Goal: Information Seeking & Learning: Learn about a topic

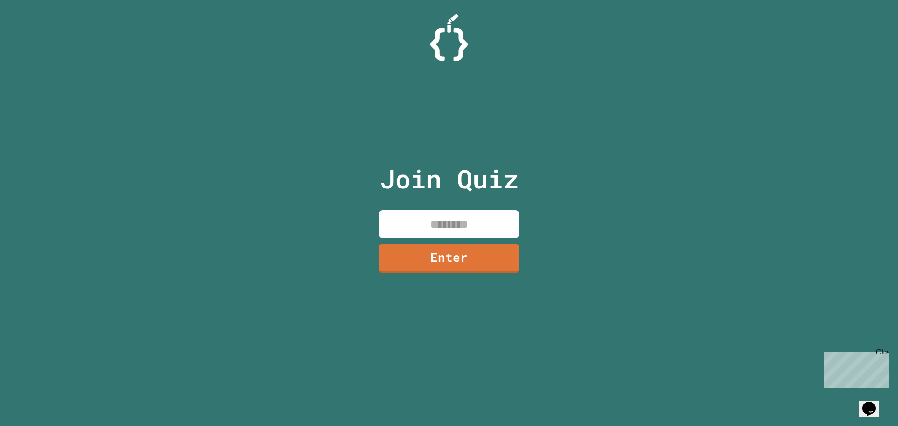
click at [474, 225] on input at bounding box center [449, 224] width 140 height 28
type input "********"
click at [511, 255] on link "Enter" at bounding box center [448, 256] width 129 height 31
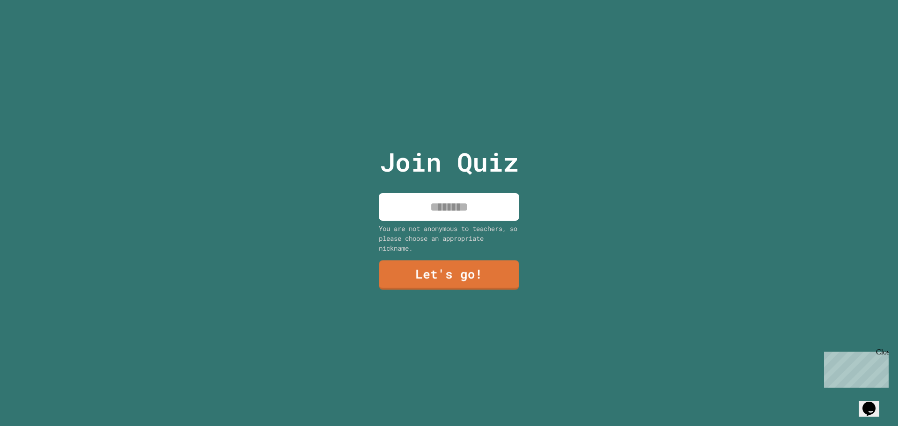
click at [467, 210] on input at bounding box center [449, 207] width 140 height 28
type input "*****"
click at [450, 271] on link "Let's go!" at bounding box center [449, 274] width 140 height 29
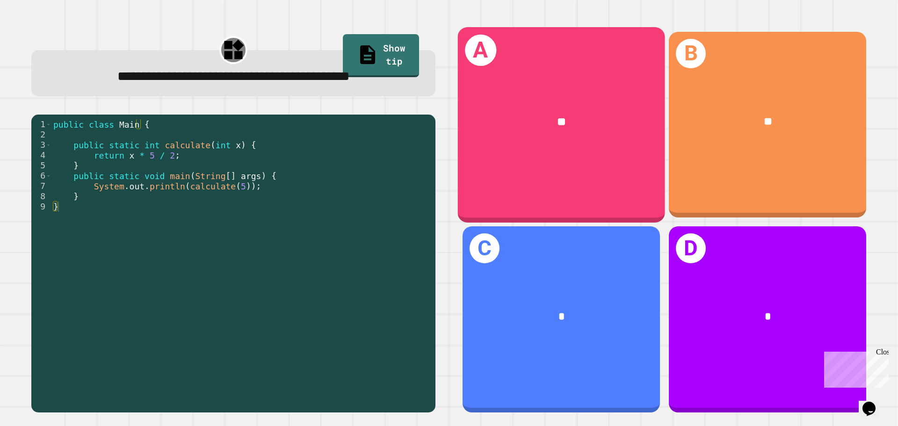
click at [567, 126] on div "**" at bounding box center [561, 121] width 161 height 17
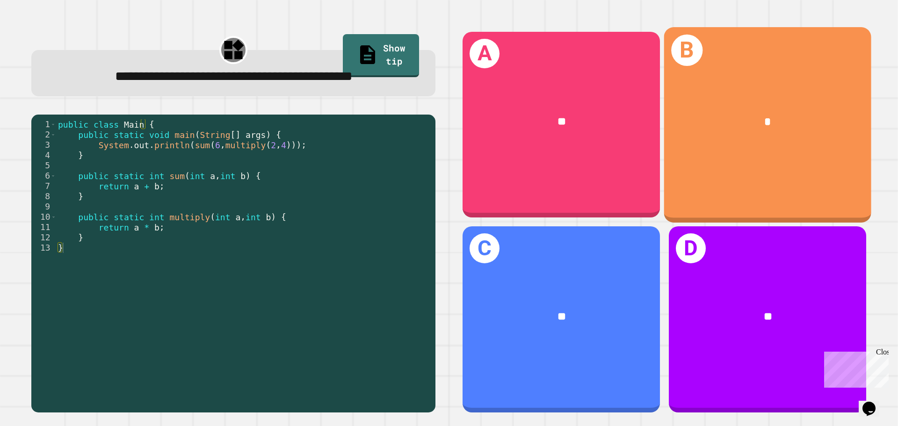
click at [699, 137] on div "*" at bounding box center [767, 122] width 207 height 63
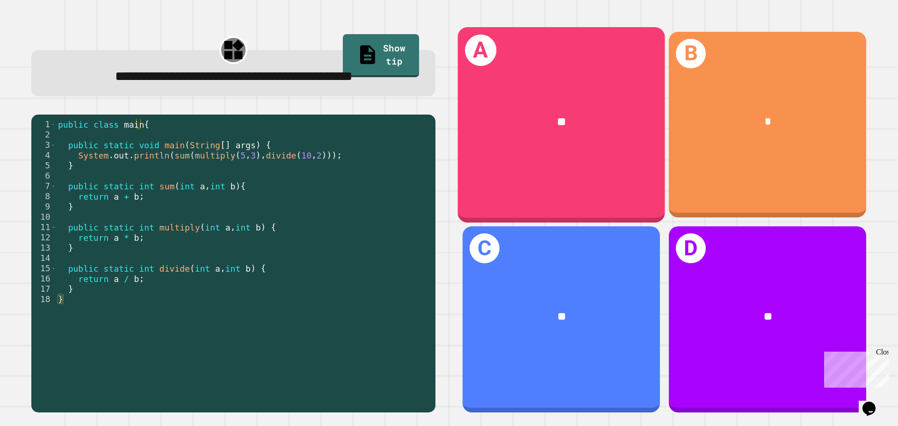
click at [713, 114] on div "*" at bounding box center [768, 122] width 154 height 17
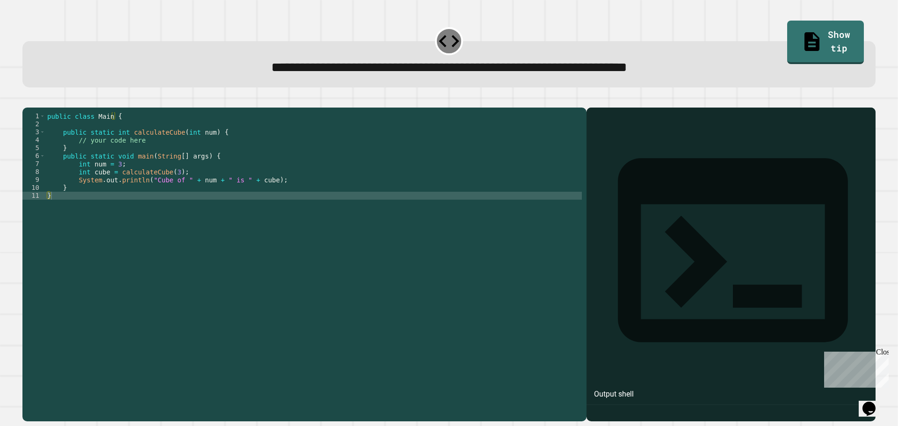
click at [167, 203] on div "public class Main { public static int calculateCube ( int num ) { // your code …" at bounding box center [313, 255] width 536 height 286
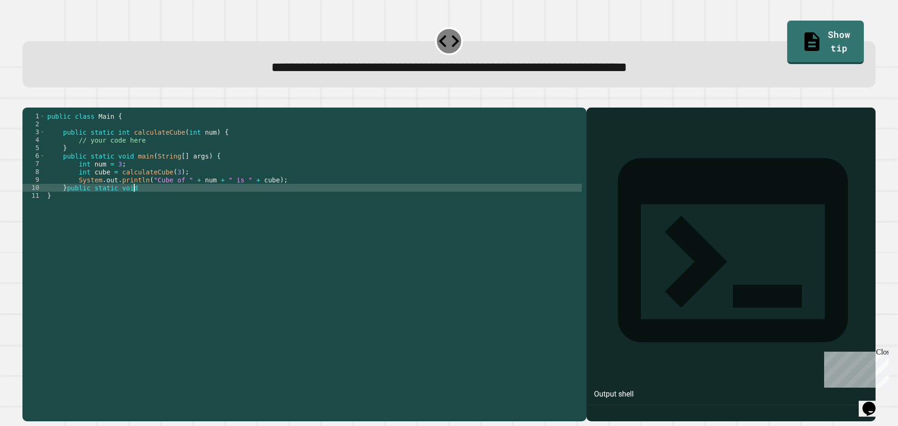
scroll to position [0, 6]
click at [68, 203] on div "public class Main { public static int calculateCube ( int num ) { // your code …" at bounding box center [313, 255] width 536 height 286
click at [66, 203] on div "public class Main { public static int calculateCube ( int num ) { // your code …" at bounding box center [313, 255] width 536 height 286
click at [110, 207] on div "public class Main { public static int calculateCube ( int num ) { // your code …" at bounding box center [313, 255] width 536 height 286
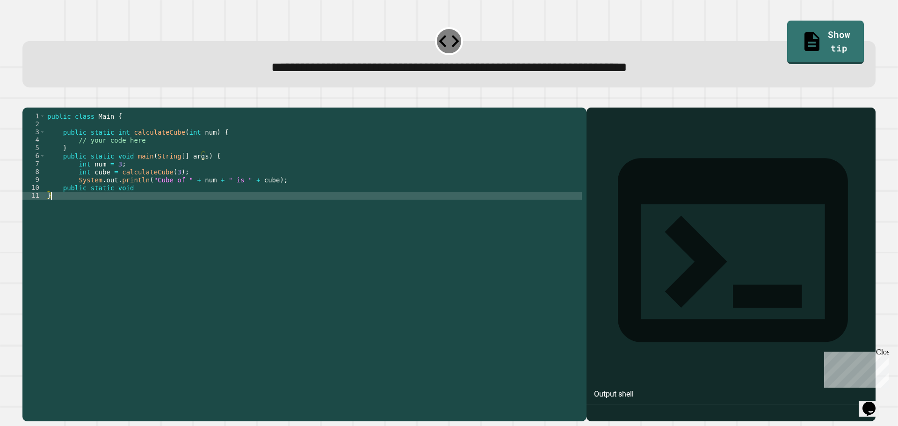
scroll to position [0, 0]
click at [112, 205] on div "public class Main { public static int calculateCube ( int num ) { // your code …" at bounding box center [313, 255] width 536 height 286
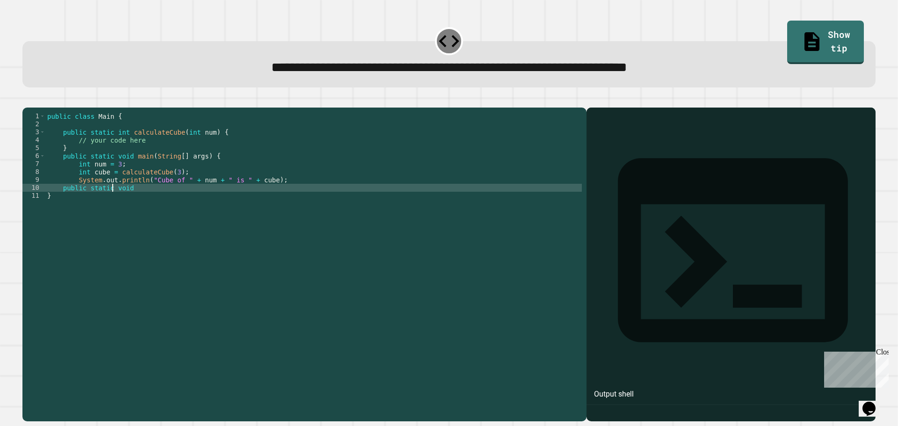
click at [114, 203] on div "public class Main { public static int calculateCube ( int num ) { // your code …" at bounding box center [313, 255] width 536 height 286
type textarea "**********"
click at [114, 203] on div "public class Main { public static int calculateCube ( int num ) { // your code …" at bounding box center [313, 247] width 536 height 270
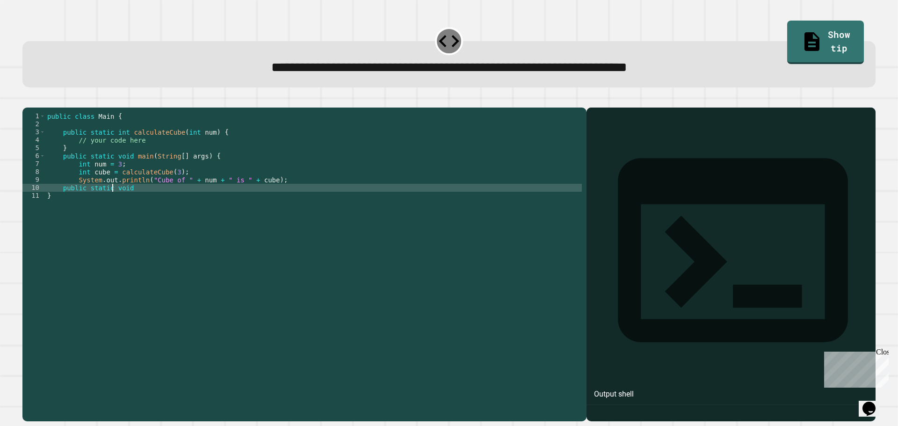
click at [114, 203] on div "public class Main { public static int calculateCube ( int num ) { // your code …" at bounding box center [313, 255] width 536 height 286
click at [822, 37] on link "Show tip" at bounding box center [824, 41] width 73 height 45
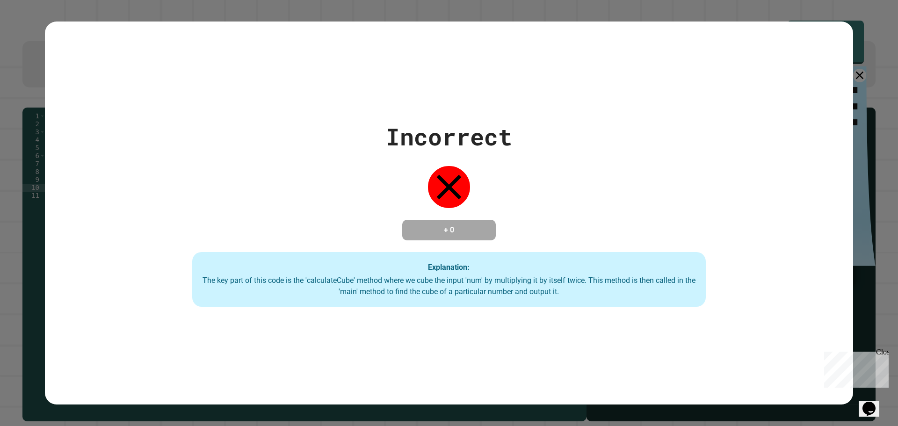
drag, startPoint x: 325, startPoint y: 327, endPoint x: 321, endPoint y: 321, distance: 7.5
click at [324, 327] on div "Incorrect + 0 Explanation: The key part of this code is the 'calculateCube' met…" at bounding box center [449, 213] width 808 height 383
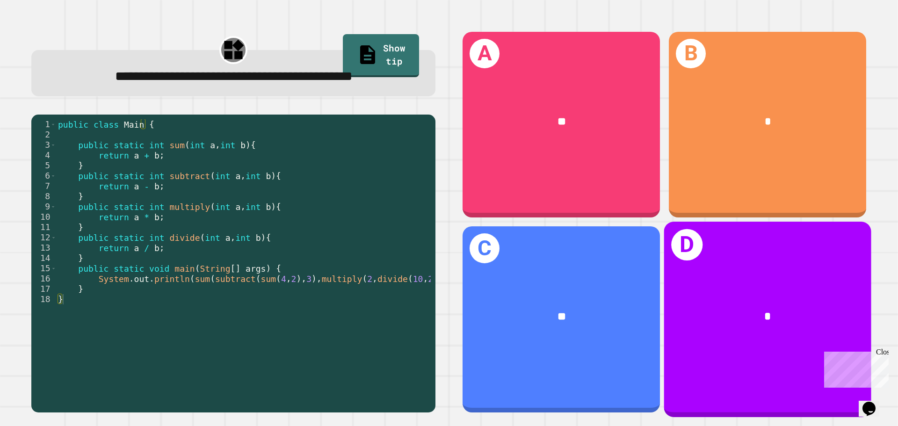
click at [771, 330] on div "*" at bounding box center [767, 317] width 207 height 63
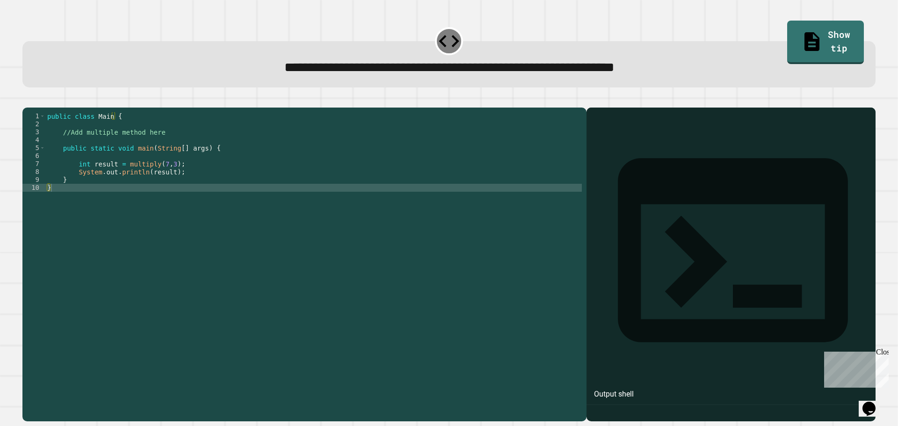
click at [106, 168] on div "public class Main { //Add multiple method here public static void main ( String…" at bounding box center [313, 255] width 536 height 286
click at [119, 200] on div "public class Main { //Add multiple method here public static void main ( String…" at bounding box center [313, 255] width 536 height 286
click at [141, 182] on div "public class Main { //Add multiple method here public static void main ( String…" at bounding box center [313, 255] width 536 height 286
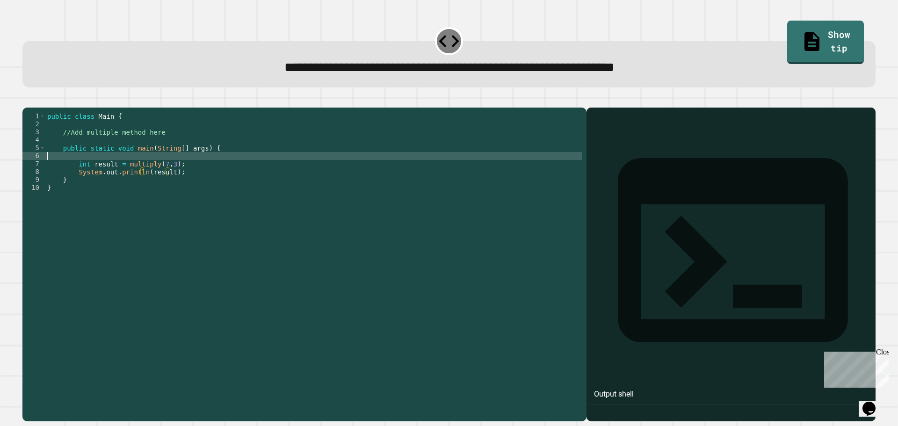
click at [207, 171] on div "public class Main { //Add multiple method here public static void main ( String…" at bounding box center [313, 255] width 536 height 286
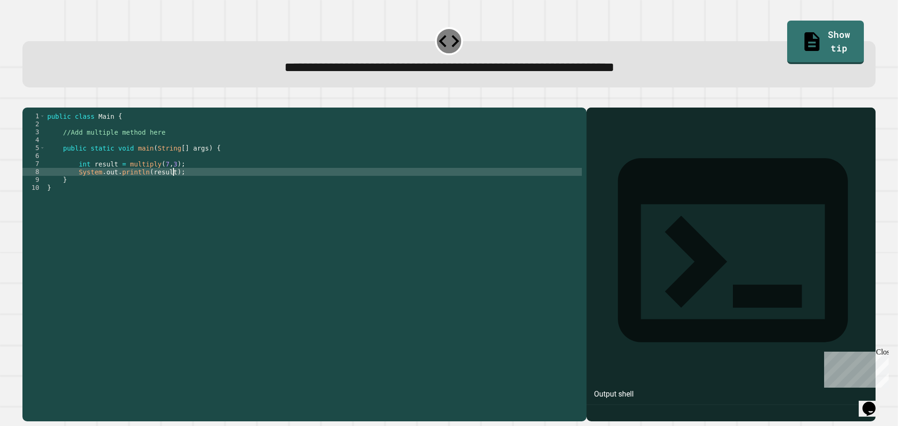
click at [215, 183] on div "public class Main { //Add multiple method here public static void main ( String…" at bounding box center [313, 255] width 536 height 286
type textarea "**********"
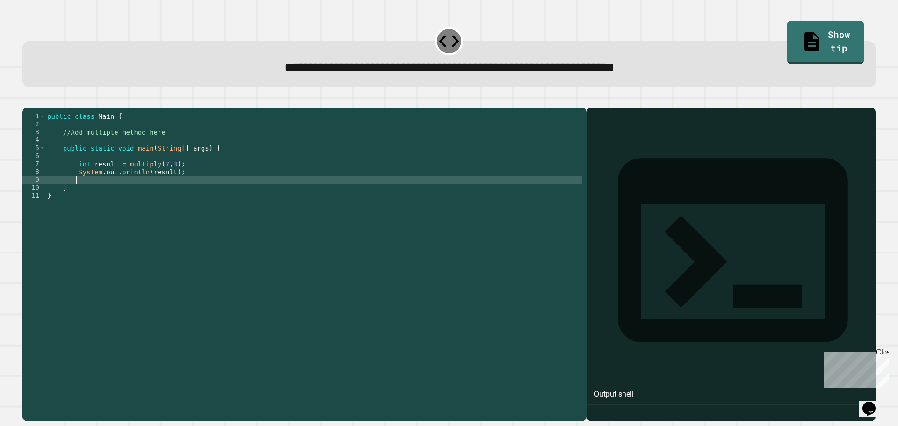
scroll to position [0, 1]
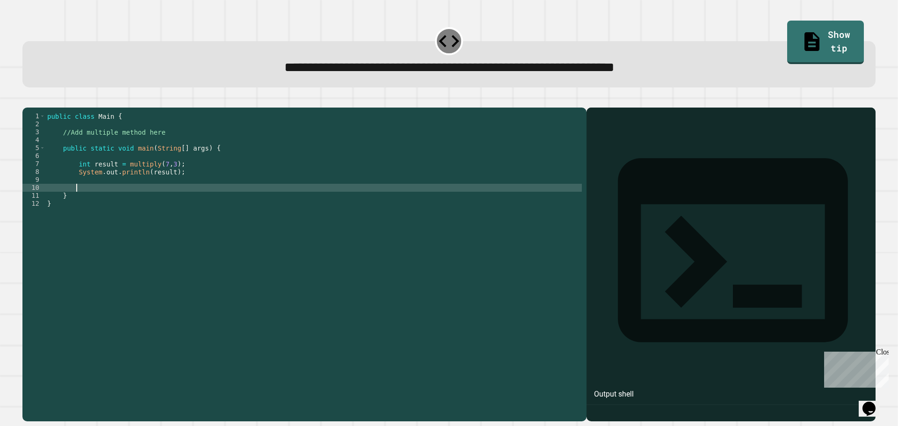
click at [87, 151] on div "public class Main { //Add multiple method here public static void main ( String…" at bounding box center [313, 255] width 536 height 286
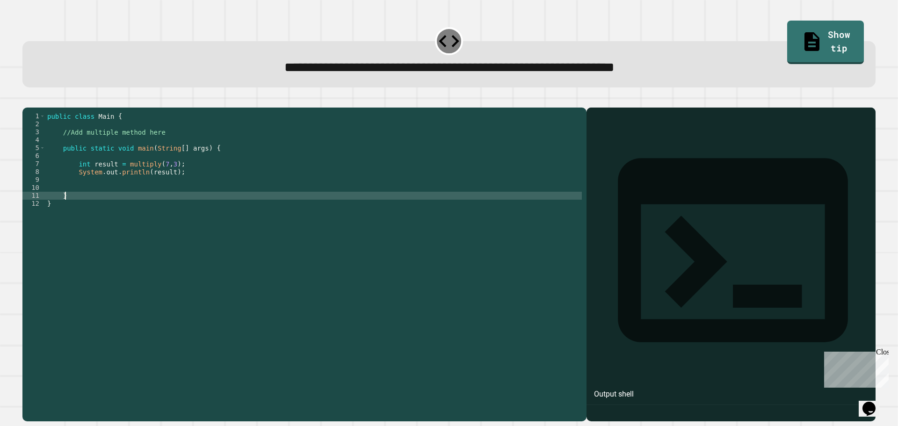
click at [74, 207] on div "public class Main { //Add multiple method here public static void main ( String…" at bounding box center [313, 255] width 536 height 286
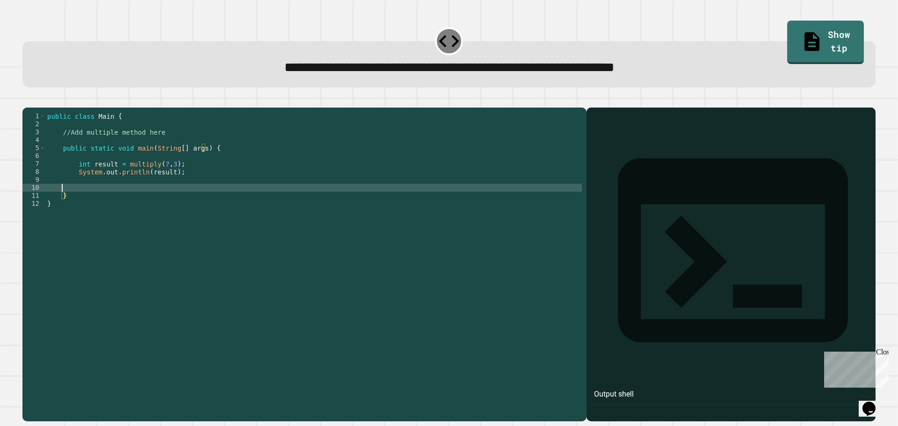
click at [73, 202] on div "public class Main { //Add multiple method here public static void main ( String…" at bounding box center [313, 255] width 536 height 286
type textarea "**********"
click at [70, 145] on div "public class Main { //Add multiple method here public static void main ( String…" at bounding box center [313, 255] width 536 height 286
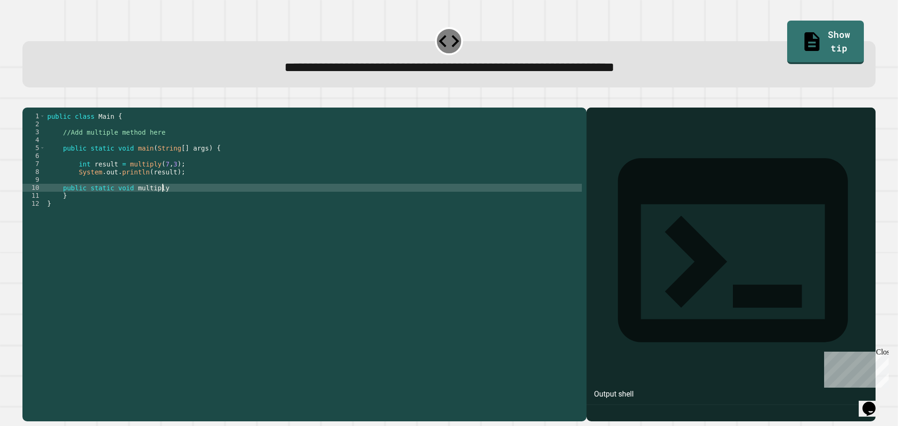
scroll to position [0, 7]
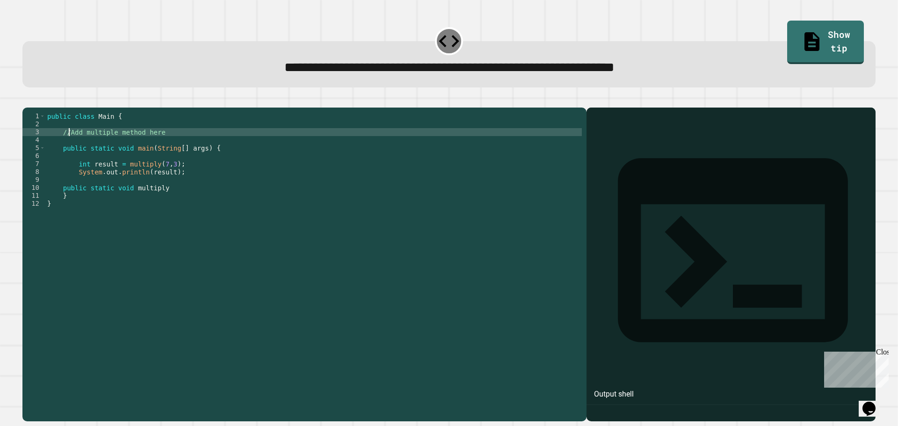
click at [75, 152] on div "public class Main { //Add multiple method here public static void main ( String…" at bounding box center [313, 255] width 536 height 286
click at [108, 158] on div "public class Main { //Add multiple method here public static void main ( String…" at bounding box center [313, 255] width 536 height 286
click at [108, 154] on div "public class Main { //Add multiple method here public static void main ( String…" at bounding box center [313, 255] width 536 height 286
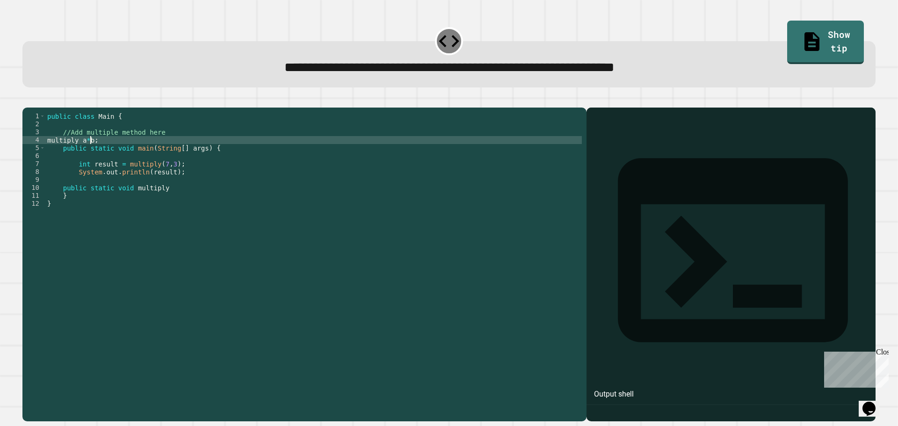
click at [89, 152] on div "public class Main { //Add multiple method here multiply a * b ; public static v…" at bounding box center [313, 255] width 536 height 286
click at [73, 155] on div "public class Main { //Add multiple method here multiply a * b ; public static v…" at bounding box center [313, 255] width 536 height 286
click at [87, 228] on div "public class Main { //Add multiple method here multiply a * b ; public static v…" at bounding box center [313, 255] width 536 height 286
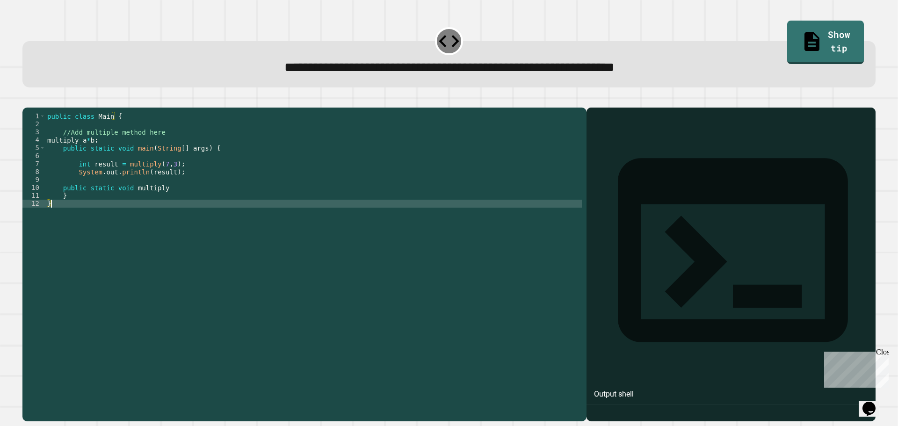
scroll to position [0, 0]
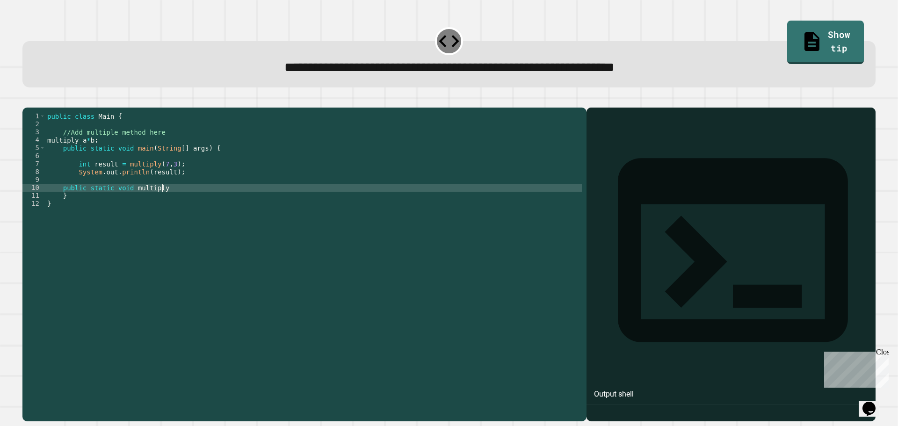
click at [170, 200] on div "public class Main { //Add multiple method here multiply a * b ; public static v…" at bounding box center [313, 255] width 536 height 286
click at [787, 34] on link "Show tip" at bounding box center [825, 42] width 76 height 43
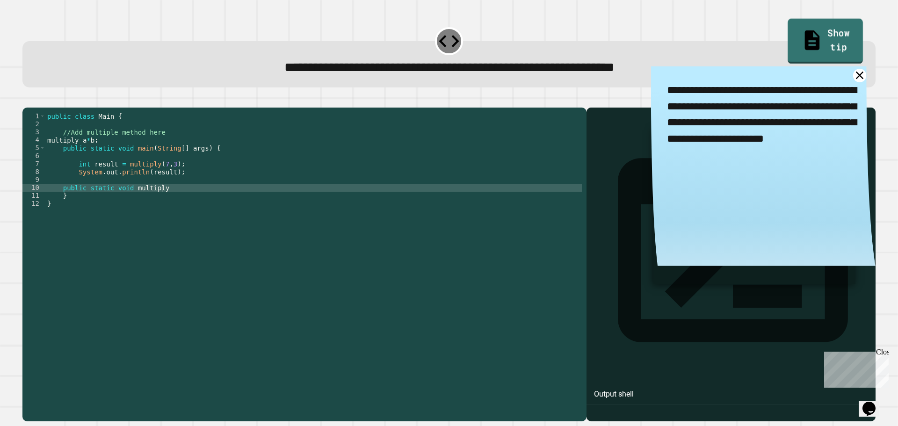
click at [788, 34] on link "Show tip" at bounding box center [825, 41] width 75 height 45
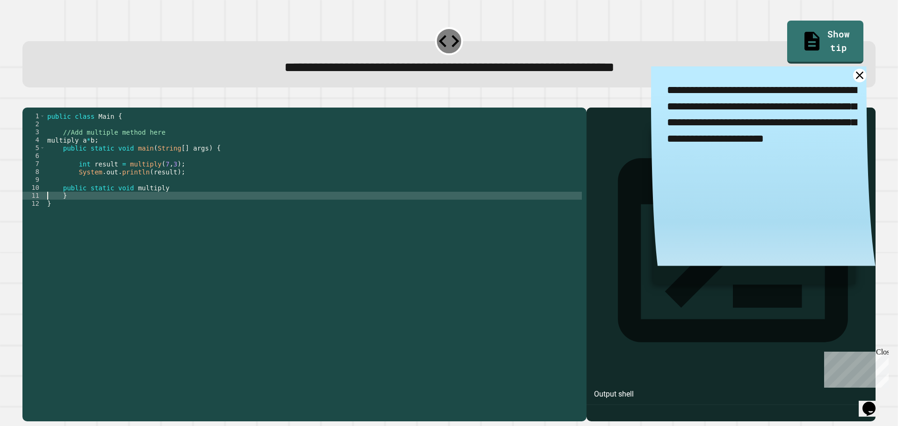
drag, startPoint x: 49, startPoint y: 208, endPoint x: 101, endPoint y: 208, distance: 51.9
click at [50, 208] on div "public class Main { //Add multiple method here multiply a * b ; public static v…" at bounding box center [313, 255] width 536 height 286
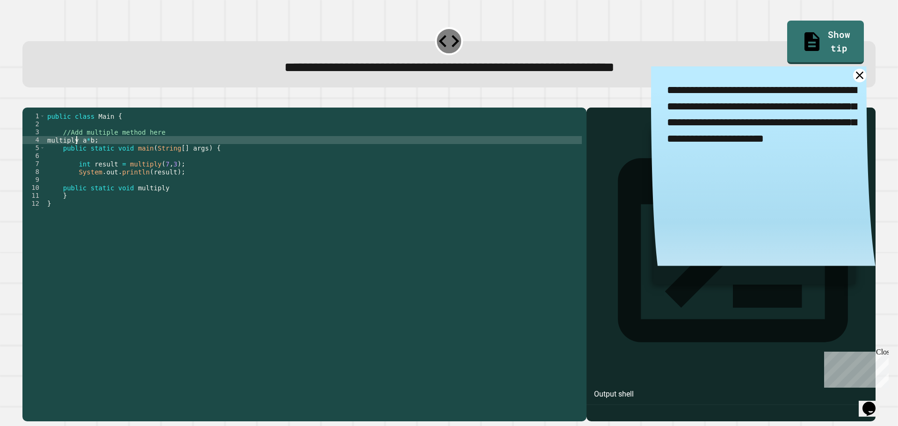
click at [78, 151] on div "public class Main { //Add multiple method here multiply a * b ; public static v…" at bounding box center [313, 255] width 536 height 286
click at [157, 198] on div "public class Main { //Add multiple method here multiply a * b ; public static v…" at bounding box center [313, 255] width 536 height 286
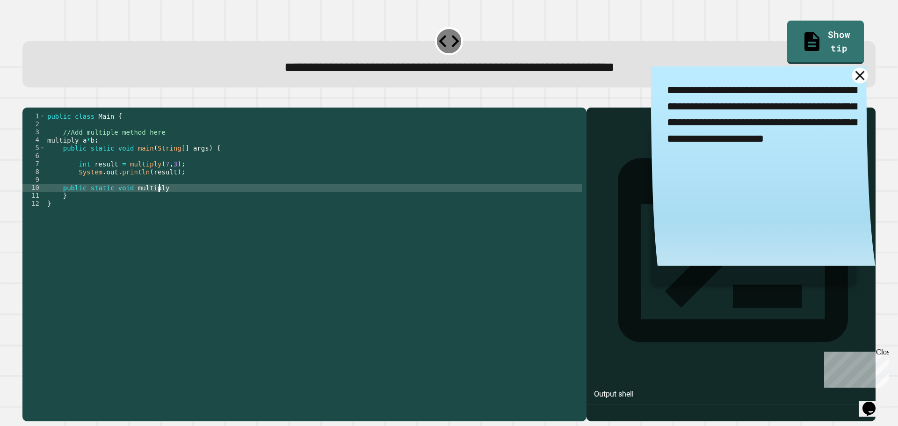
click at [852, 80] on icon at bounding box center [860, 75] width 16 height 16
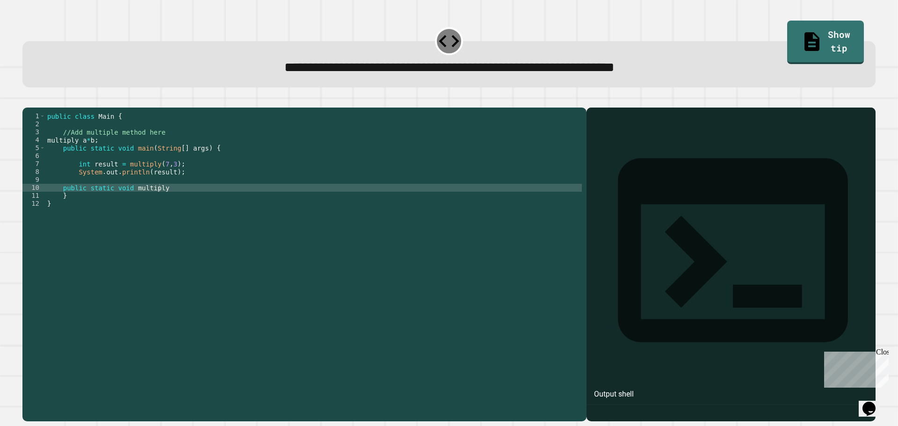
click at [81, 153] on div "public class Main { //Add multiple method here multiply a * b ; public static v…" at bounding box center [313, 255] width 536 height 286
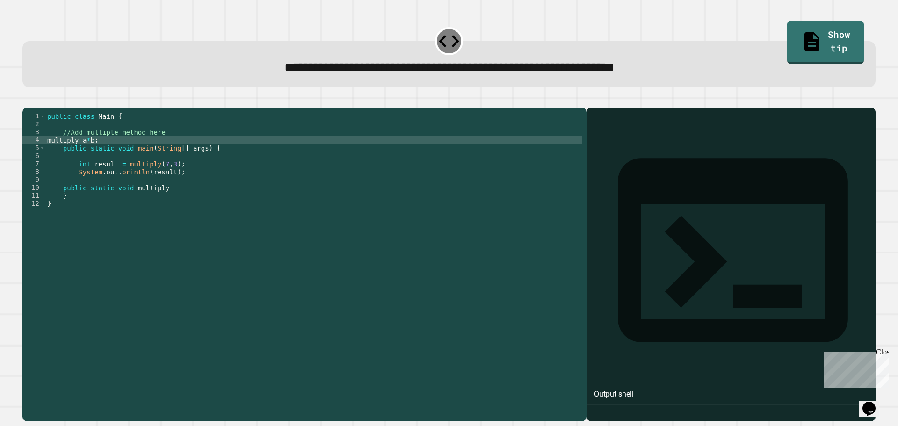
click at [86, 150] on div "public class Main { //Add multiple method here multiply a * b ; public static v…" at bounding box center [313, 255] width 536 height 286
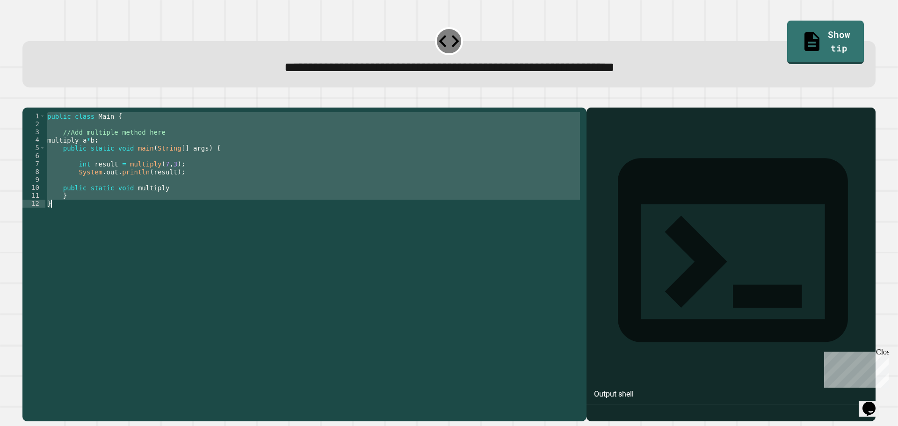
click at [86, 150] on div "public class Main { //Add multiple method here multiply a * b ; public static v…" at bounding box center [313, 255] width 536 height 286
click at [87, 151] on div "public class Main { //Add multiple method here multiply a * b ; public static v…" at bounding box center [313, 247] width 536 height 270
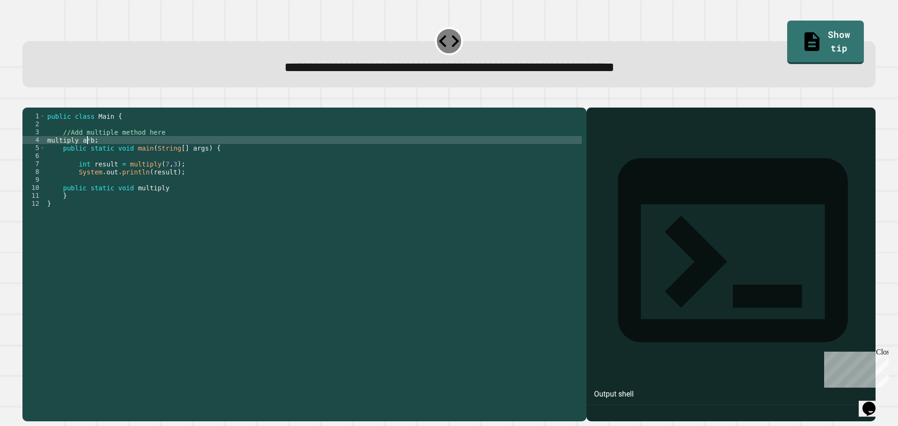
click at [93, 151] on div "public class Main { //Add multiple method here multiply a * b ; public static v…" at bounding box center [313, 255] width 536 height 286
type textarea "*"
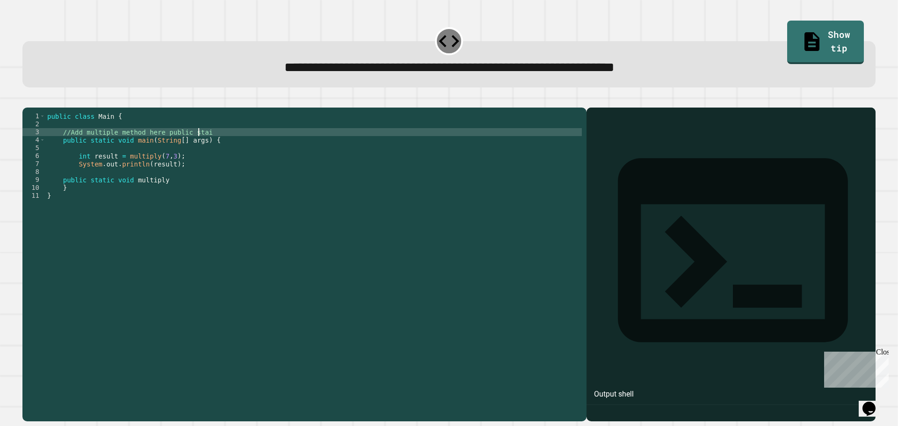
scroll to position [0, 10]
type textarea "**********"
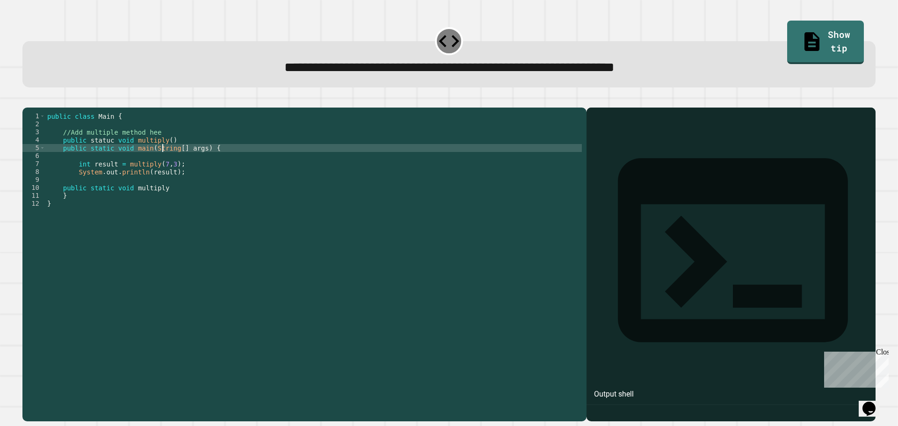
scroll to position [0, 8]
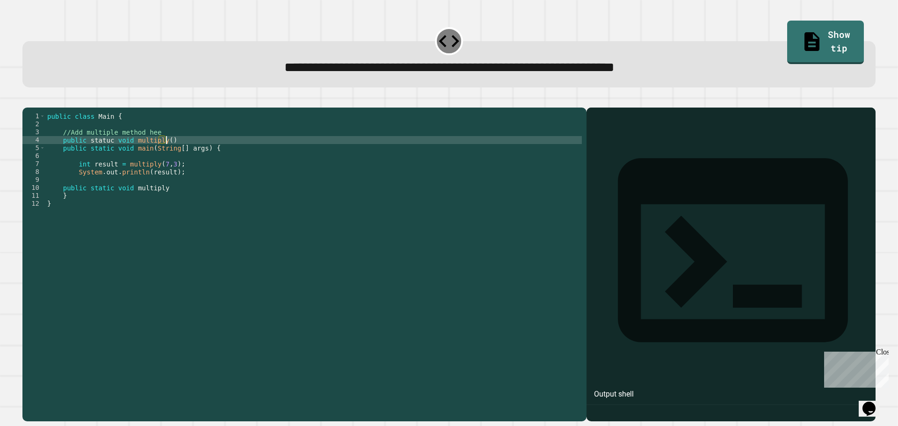
type textarea "**********"
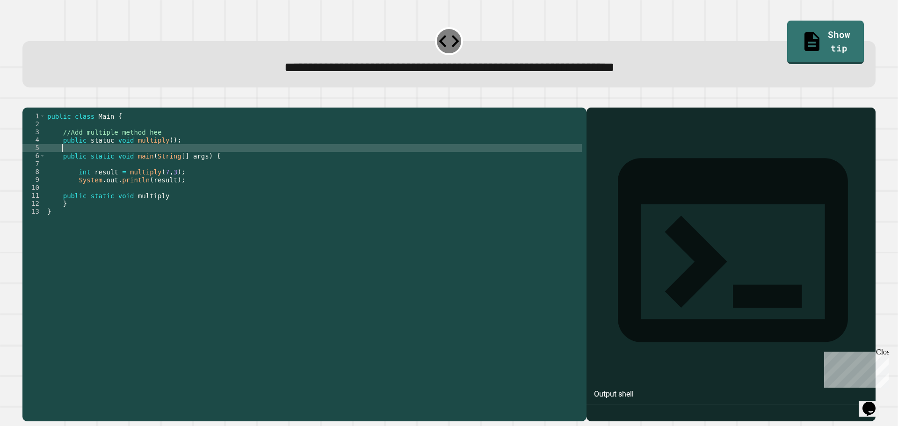
click at [119, 215] on div "public class Main { //Add multiple method hee public statuc void multiply ( ) ;…" at bounding box center [313, 255] width 536 height 286
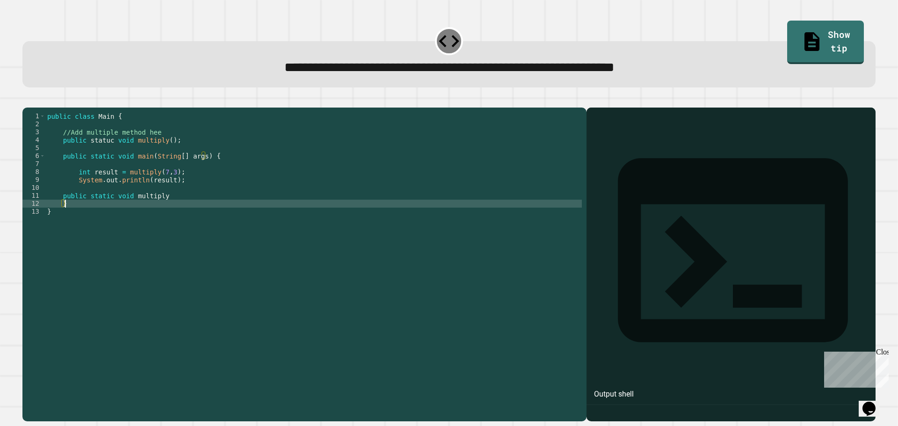
click at [129, 213] on div "public class Main { //Add multiple method hee public statuc void multiply ( ) ;…" at bounding box center [313, 255] width 536 height 286
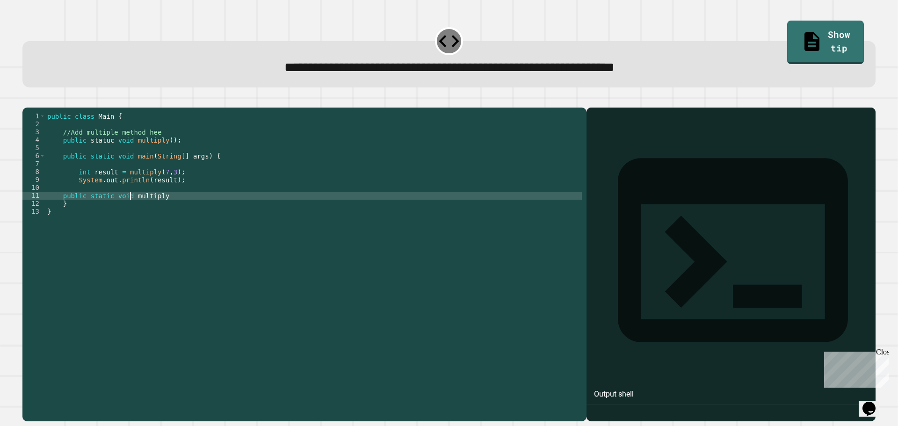
click at [131, 210] on div "public class Main { //Add multiple method hee public statuc void multiply ( ) ;…" at bounding box center [313, 255] width 536 height 286
click at [172, 210] on div "public class Main { //Add multiple method hee public statuc void multiply ( ) ;…" at bounding box center [313, 247] width 536 height 270
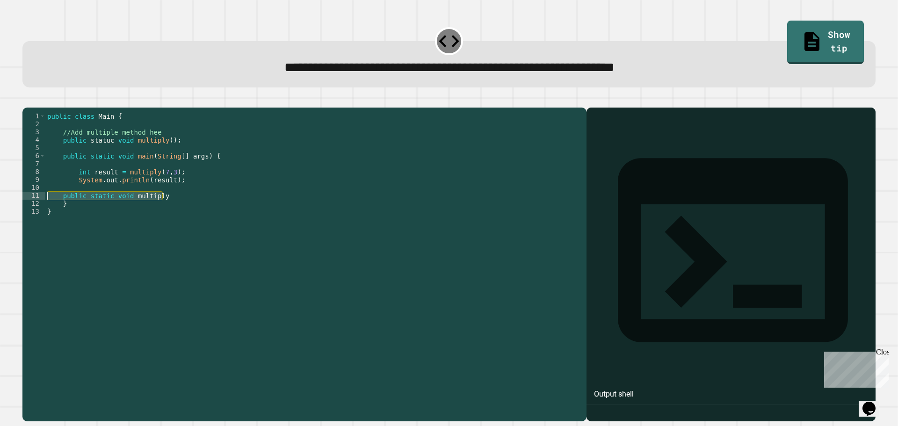
drag, startPoint x: 170, startPoint y: 208, endPoint x: 50, endPoint y: 207, distance: 120.2
click at [50, 207] on div "public class Main { //Add multiple method hee public statuc void multiply ( ) ;…" at bounding box center [313, 255] width 536 height 286
type textarea "**********"
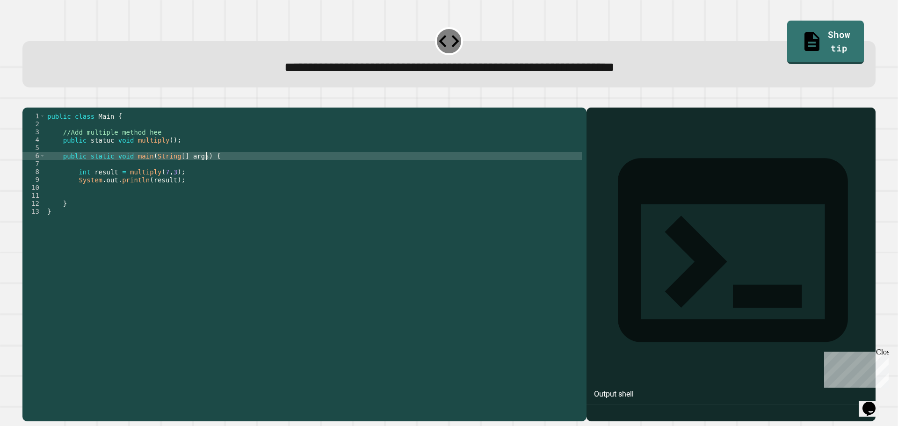
click at [292, 173] on div "public class Main { //Add multiple method hee public statuc void multiply ( ) ;…" at bounding box center [313, 255] width 536 height 286
click at [167, 143] on div "public class Main { //Add multiple method hee public statuc void multiply ( ) ;…" at bounding box center [313, 255] width 536 height 286
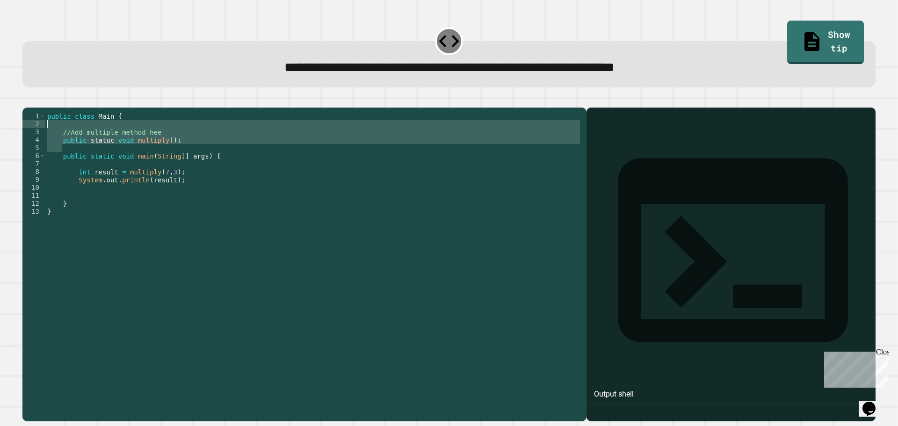
drag, startPoint x: 203, startPoint y: 160, endPoint x: 0, endPoint y: 143, distance: 204.2
click at [0, 143] on div "**********" at bounding box center [449, 213] width 898 height 426
type textarea "**********"
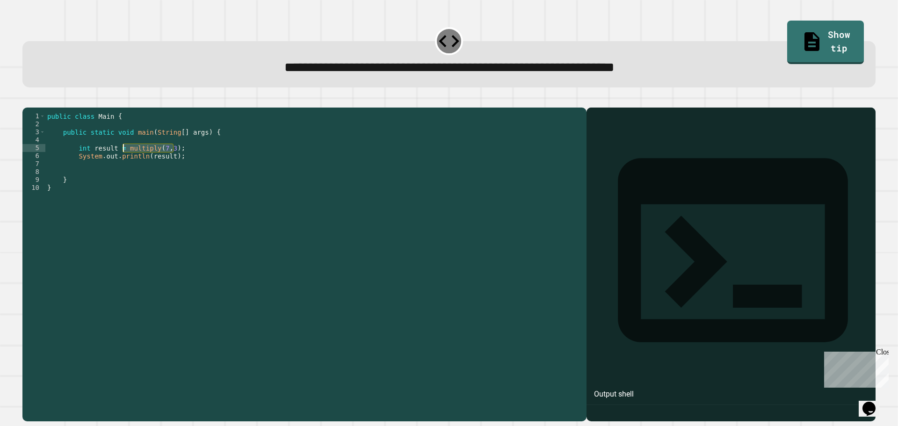
drag, startPoint x: 175, startPoint y: 158, endPoint x: 122, endPoint y: 165, distance: 53.2
click at [122, 165] on div "public class Main { public static void main ( String [ ] args ) { int result = …" at bounding box center [313, 255] width 536 height 286
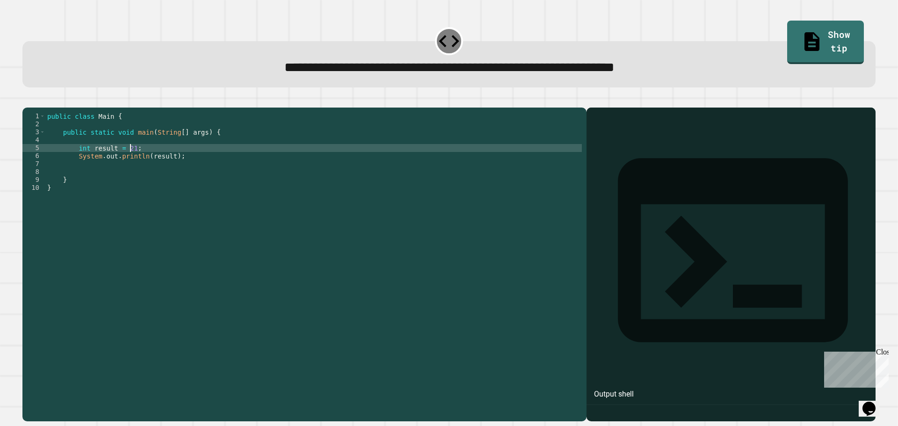
type textarea "**********"
click at [27, 100] on icon "button" at bounding box center [27, 100] width 0 height 0
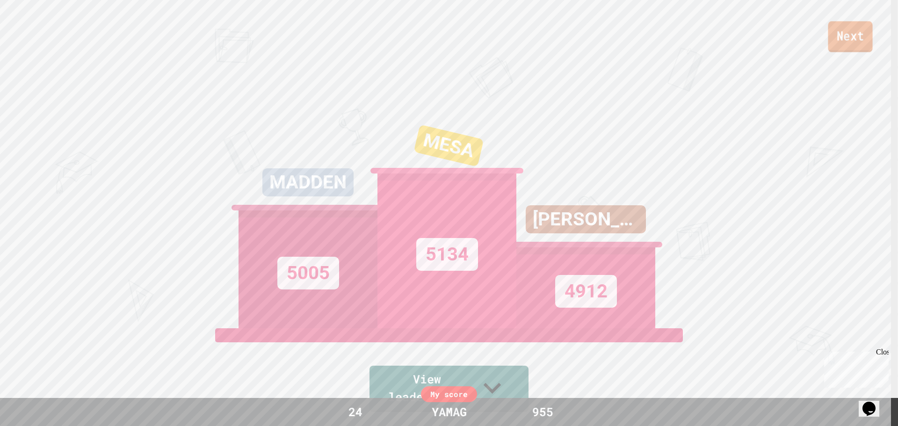
click at [871, 31] on link "Next" at bounding box center [850, 36] width 44 height 31
